Goal: Ask a question

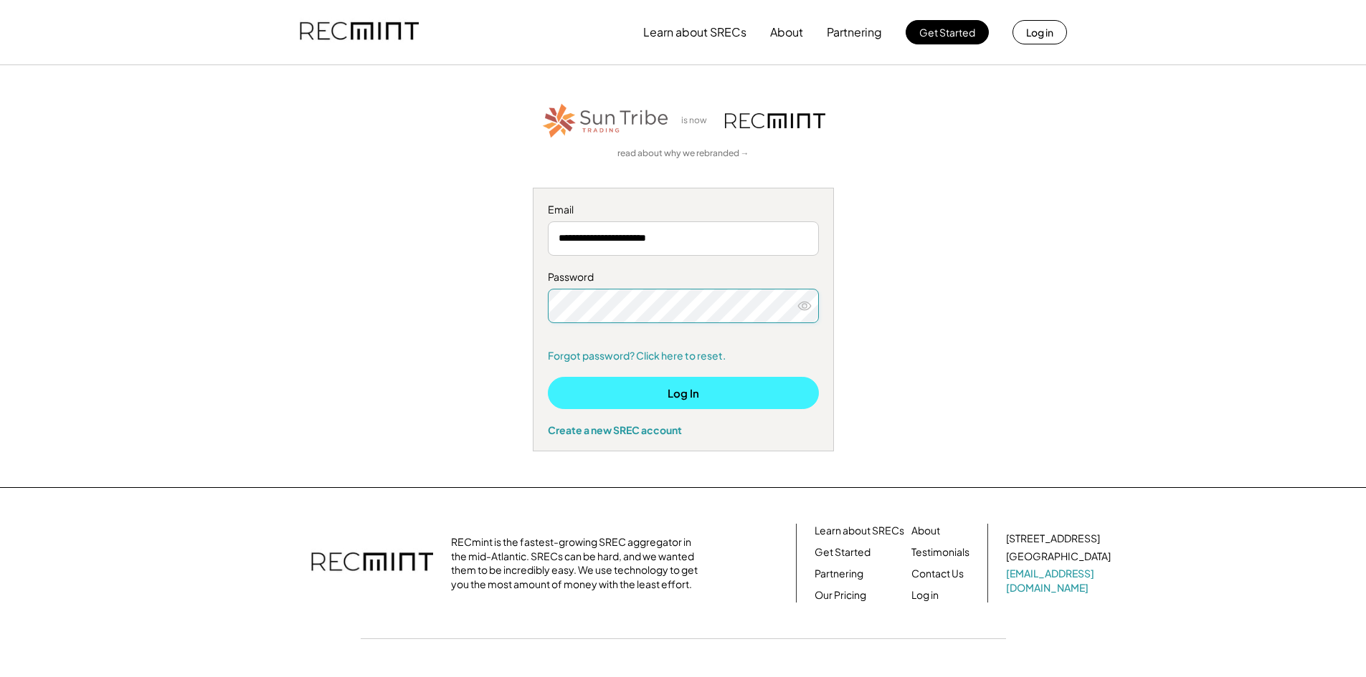
click at [696, 396] on button "Log In" at bounding box center [683, 393] width 271 height 32
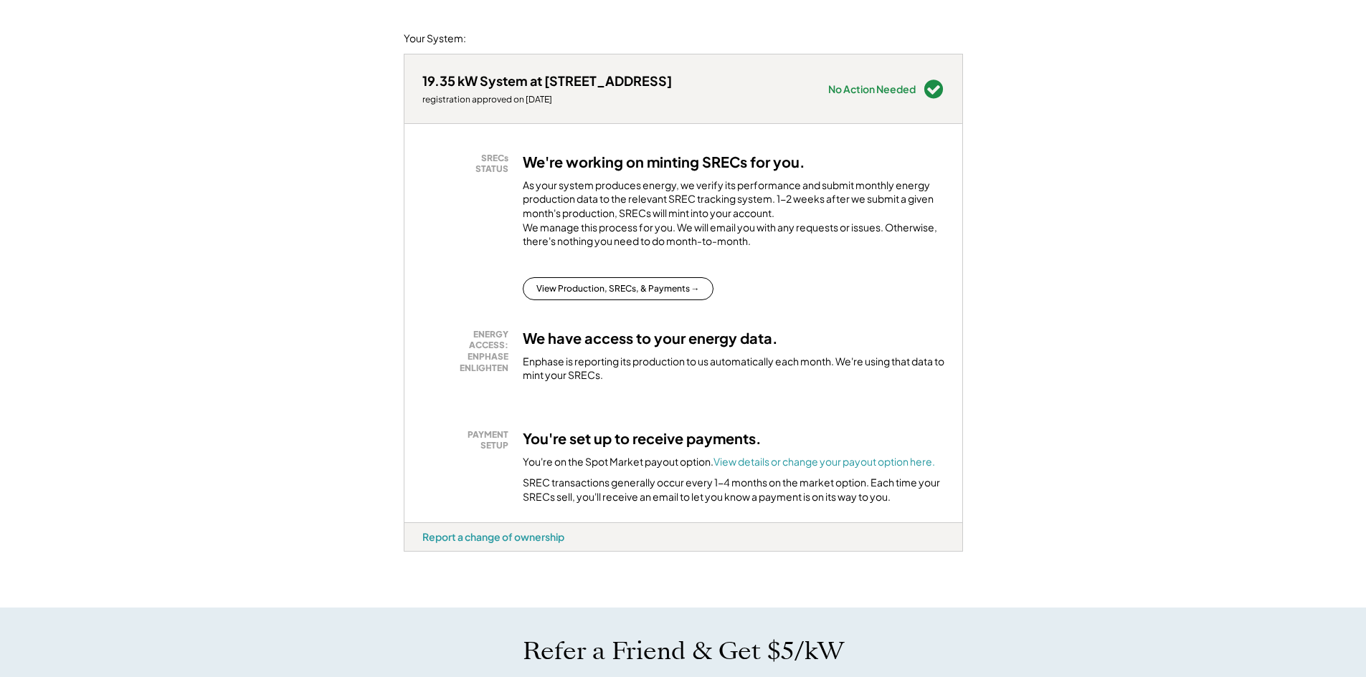
scroll to position [164, 0]
click at [600, 298] on button "View Production, SRECs, & Payments →" at bounding box center [618, 287] width 191 height 23
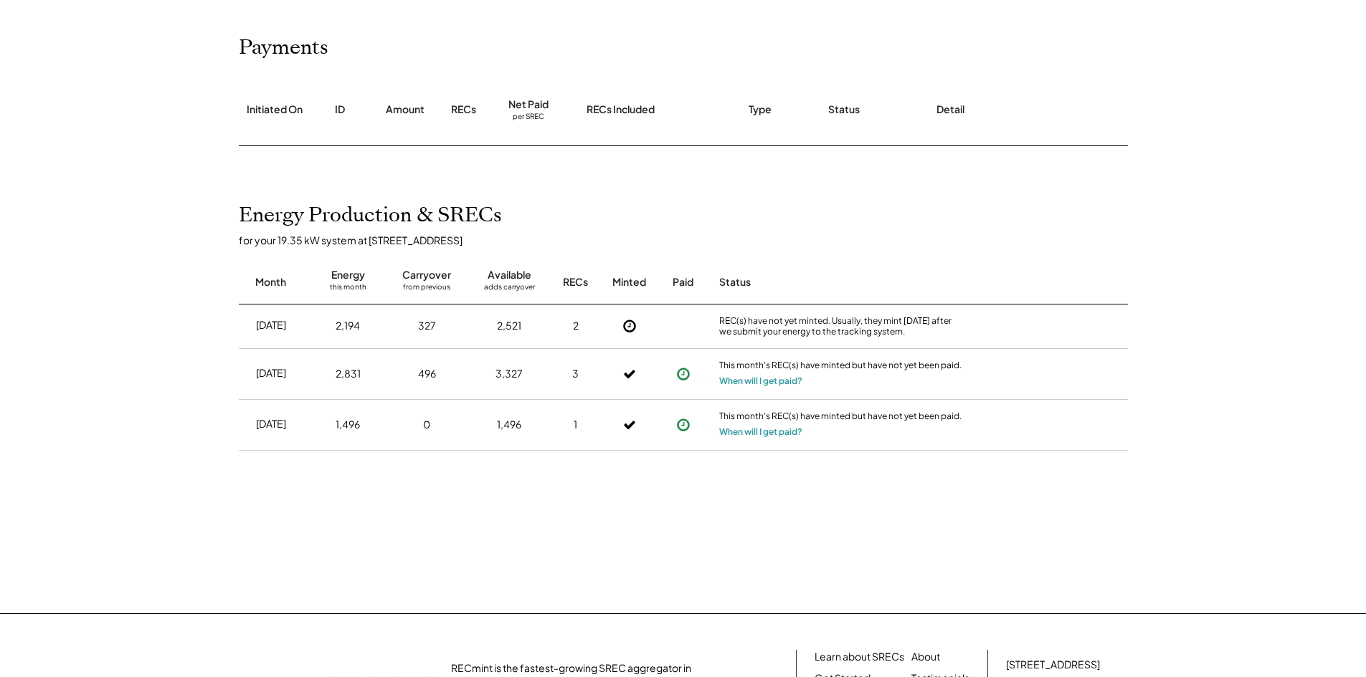
scroll to position [169, 0]
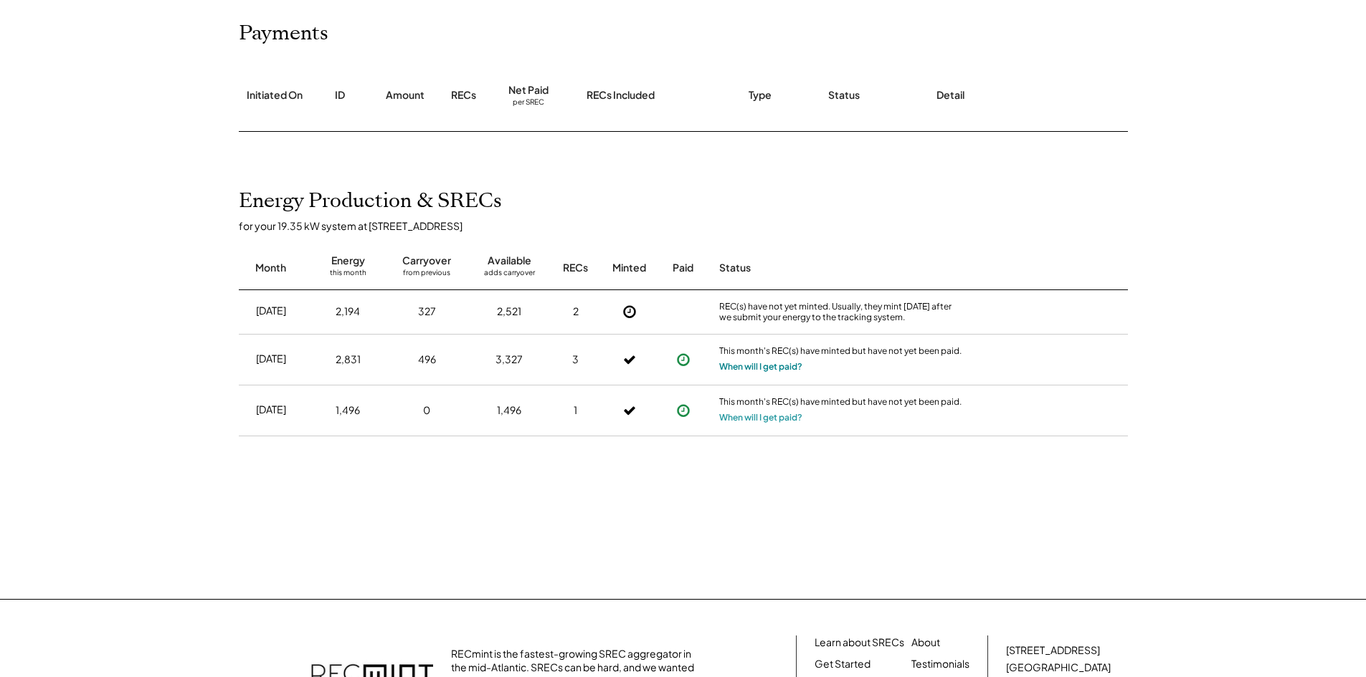
click at [786, 368] on button "When will I get paid?" at bounding box center [760, 367] width 83 height 14
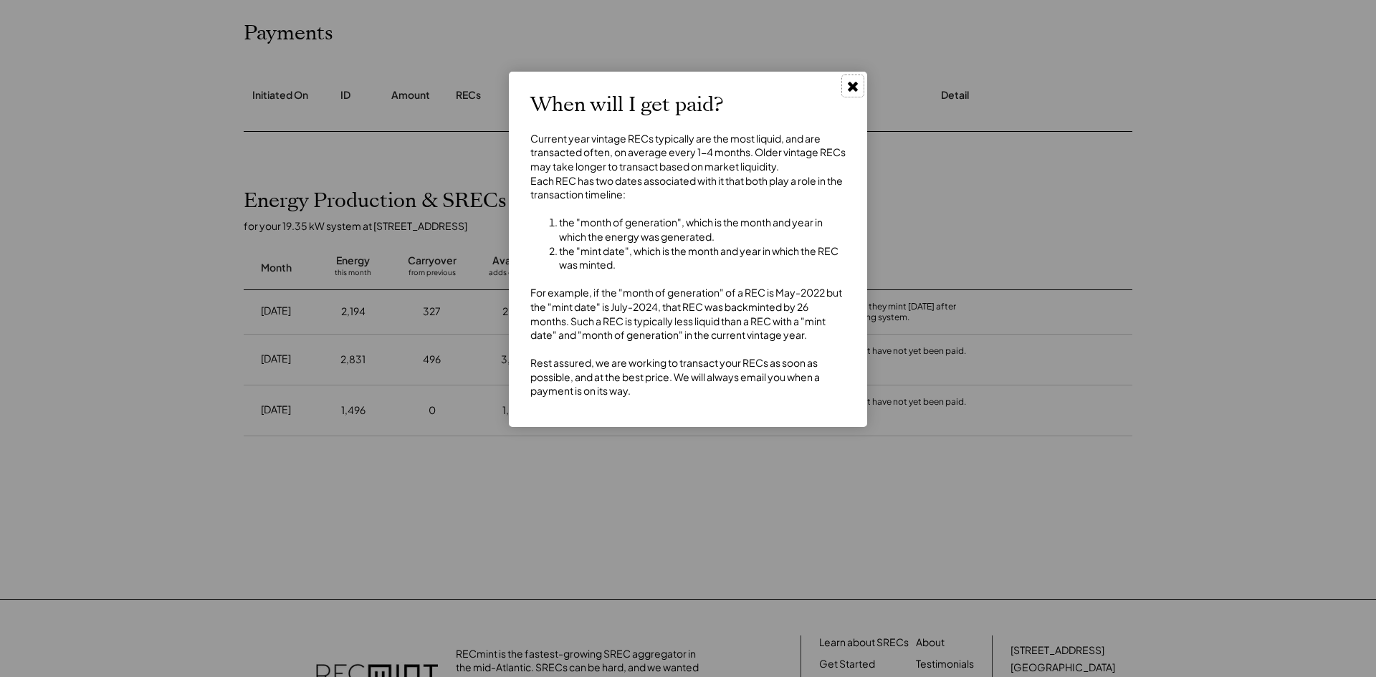
click at [856, 82] on use at bounding box center [853, 87] width 10 height 10
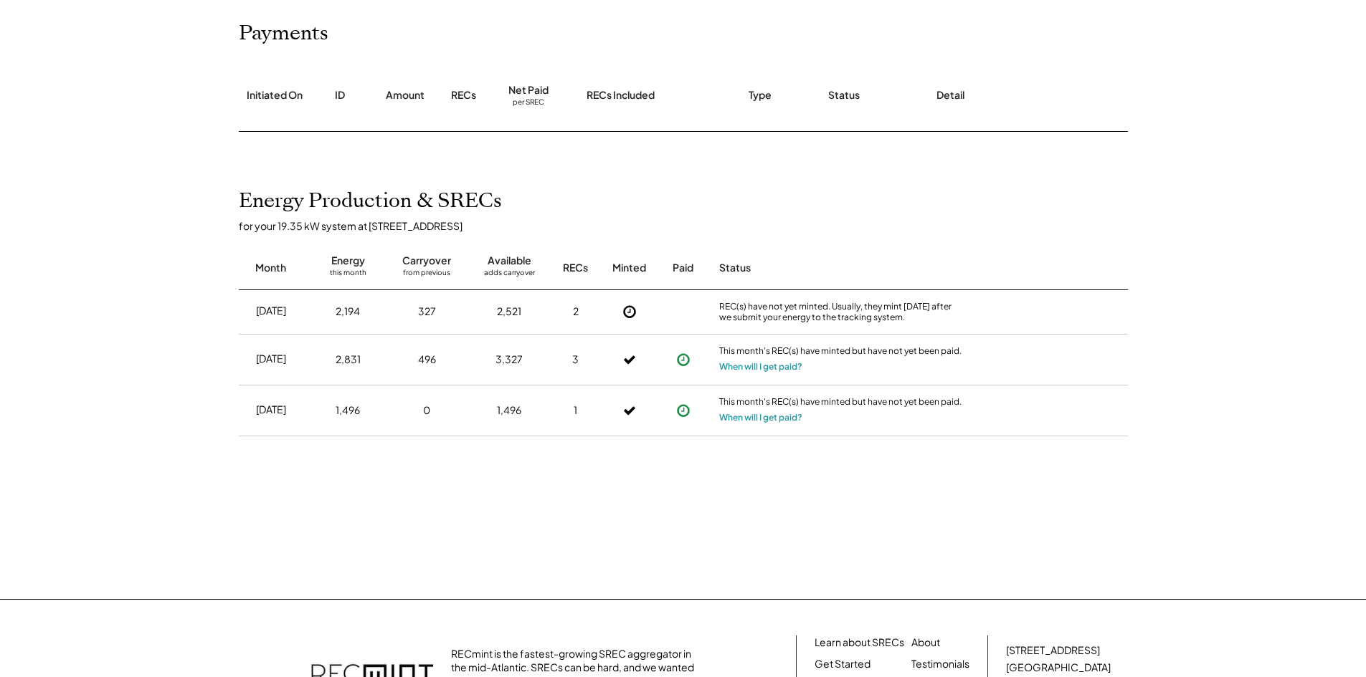
scroll to position [0, 0]
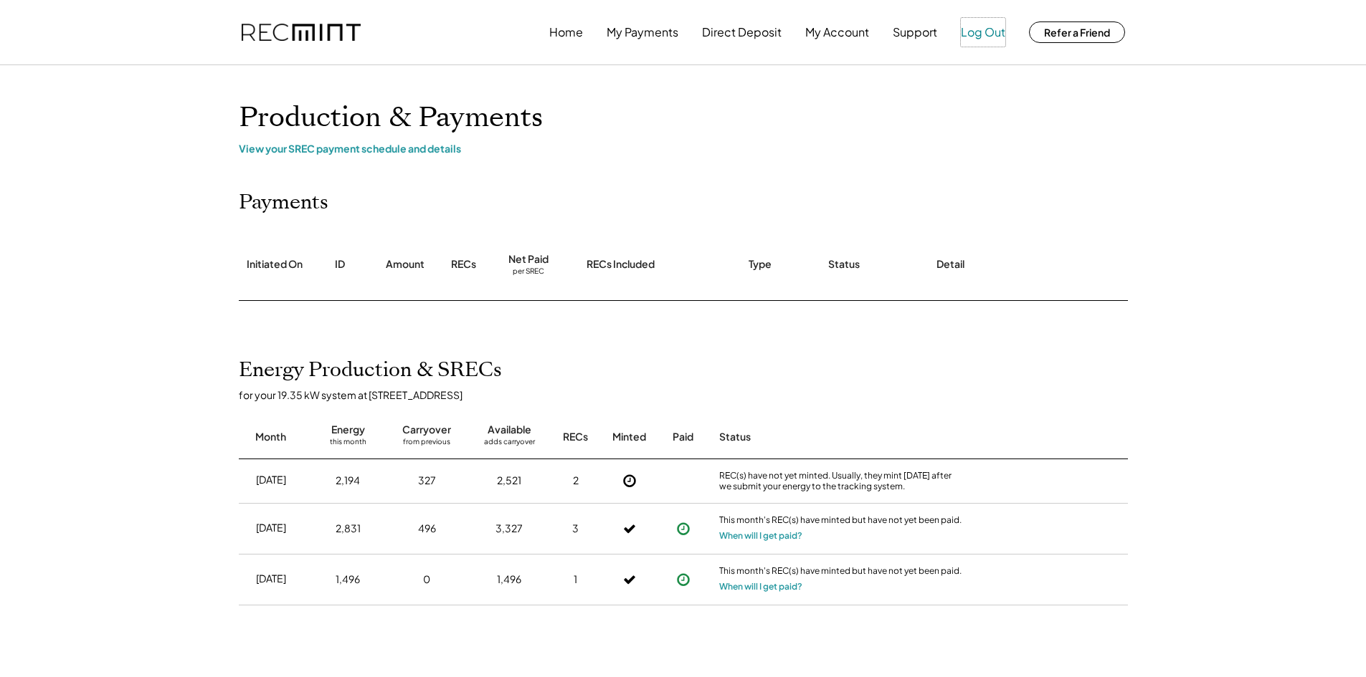
click at [976, 32] on button "Log Out" at bounding box center [983, 32] width 44 height 29
